Goal: Task Accomplishment & Management: Complete application form

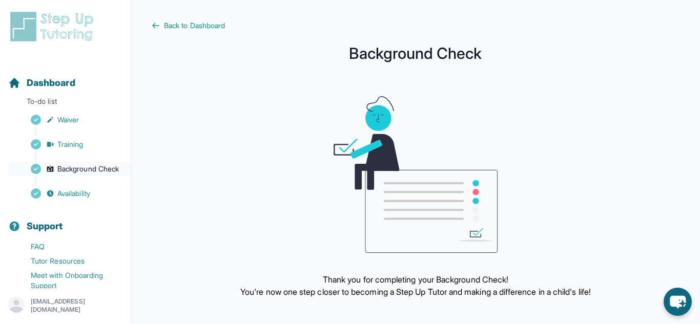
click at [73, 172] on span "Background Check" at bounding box center [87, 169] width 61 height 10
click at [155, 25] on icon at bounding box center [156, 26] width 8 height 8
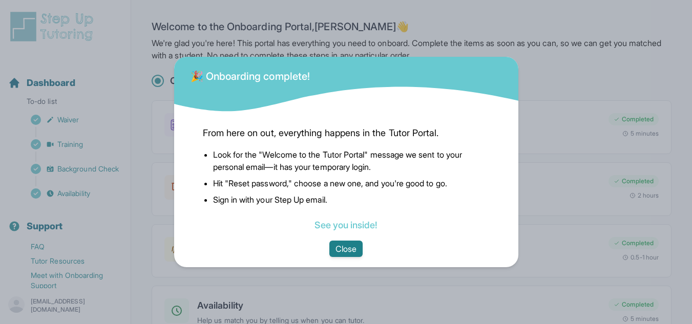
click at [345, 248] on button "Close" at bounding box center [345, 249] width 33 height 16
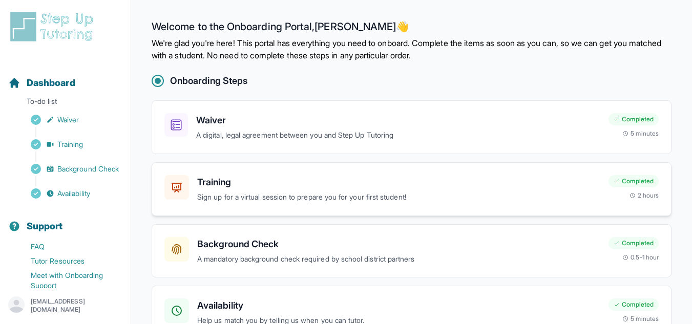
scroll to position [62, 0]
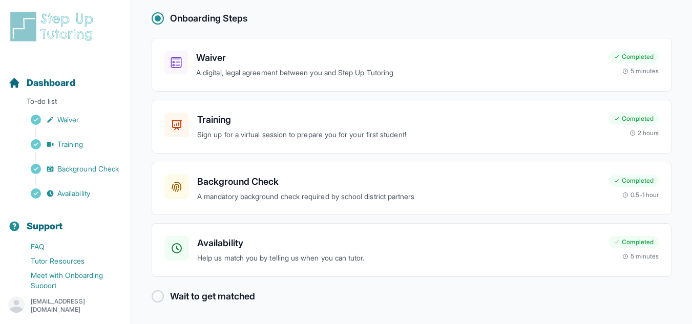
click at [233, 299] on h2 "Wait to get matched" at bounding box center [212, 296] width 85 height 14
